Goal: Transaction & Acquisition: Purchase product/service

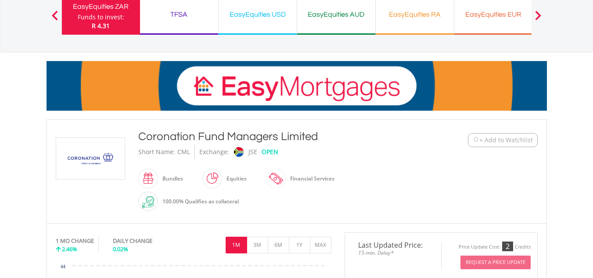
scroll to position [73, 0]
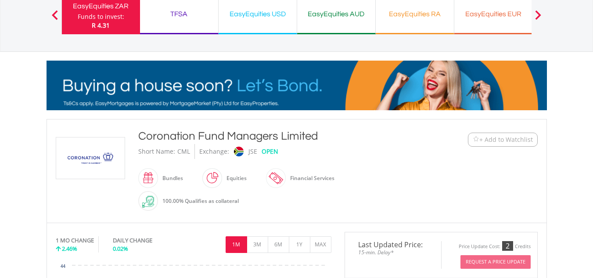
drag, startPoint x: 320, startPoint y: 136, endPoint x: 156, endPoint y: 137, distance: 163.9
click at [130, 137] on div "﻿ Coronation Fund Managers Limited Coronation Fund Managers Limited Short Name:…" at bounding box center [297, 171] width 496 height 86
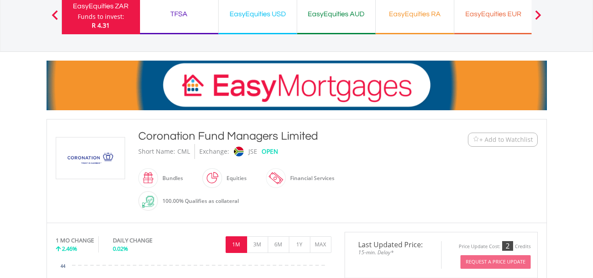
click at [168, 135] on div "Coronation Fund Managers Limited" at bounding box center [276, 136] width 276 height 16
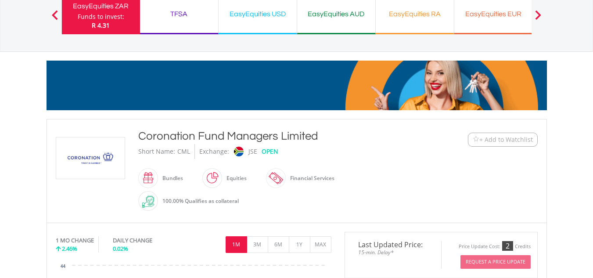
drag, startPoint x: 320, startPoint y: 135, endPoint x: 141, endPoint y: 136, distance: 178.8
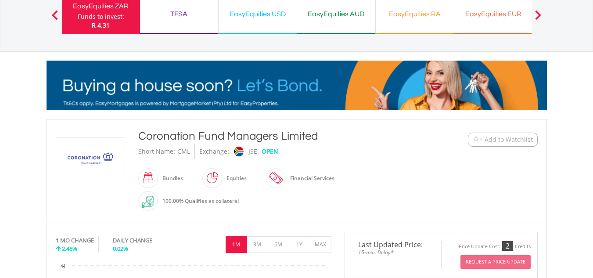
click at [141, 136] on div "Coronation Fund Managers Limited" at bounding box center [276, 136] width 276 height 16
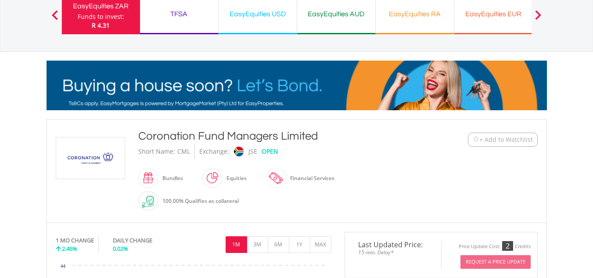
copy div "Coronation Fund Managers Limited"
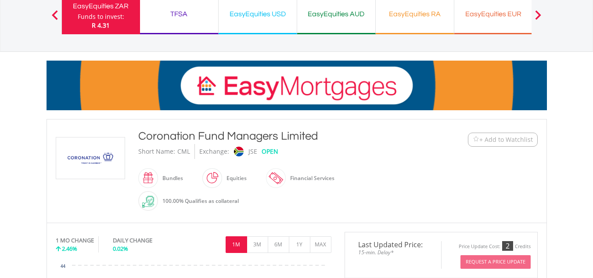
scroll to position [0, 0]
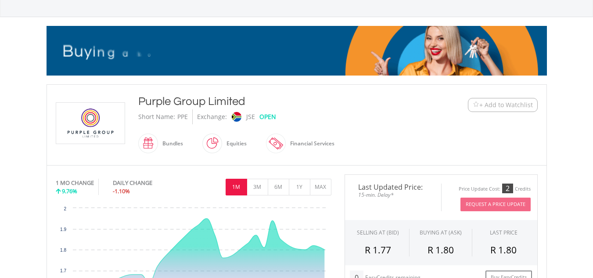
scroll to position [108, 0]
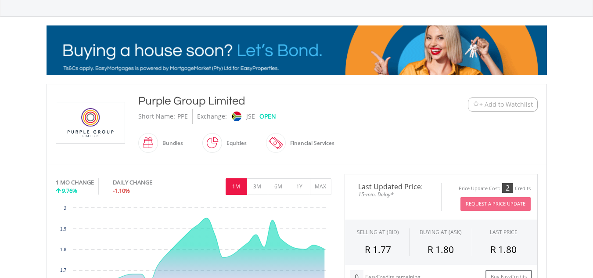
drag, startPoint x: 246, startPoint y: 101, endPoint x: 134, endPoint y: 102, distance: 111.1
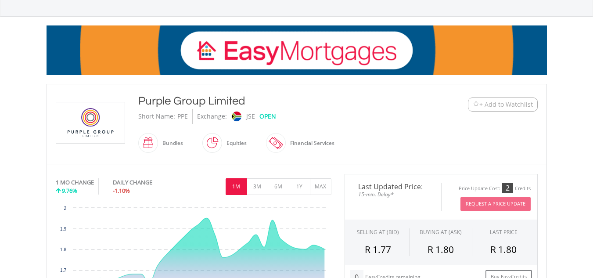
click at [134, 102] on div "Purple Group Limited Short Name: PPE Exchange: JSE OPEN Bundles" at bounding box center [276, 124] width 289 height 63
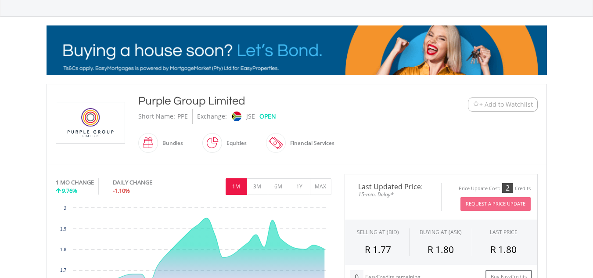
copy div "Purple Group Limited"
